Goal: Navigation & Orientation: Find specific page/section

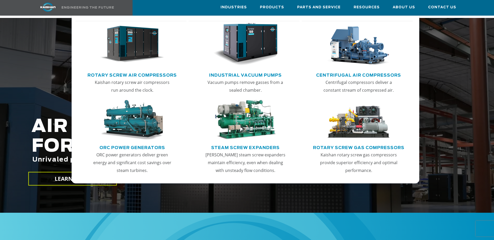
scroll to position [26, 0]
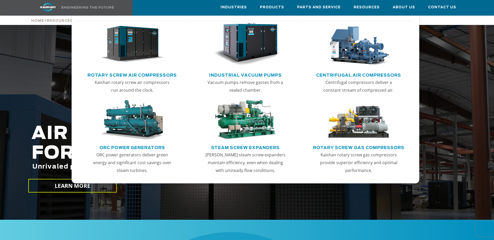
click at [124, 74] on link "Rotary Screw Air Compressors" at bounding box center [131, 75] width 89 height 8
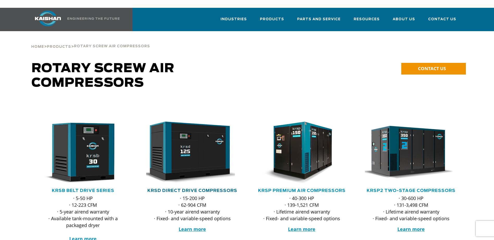
click at [189, 189] on link "KRSD Direct Drive Compressors" at bounding box center [192, 191] width 90 height 4
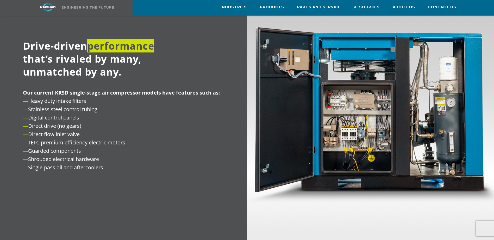
scroll to position [506, 0]
